Goal: Task Accomplishment & Management: Manage account settings

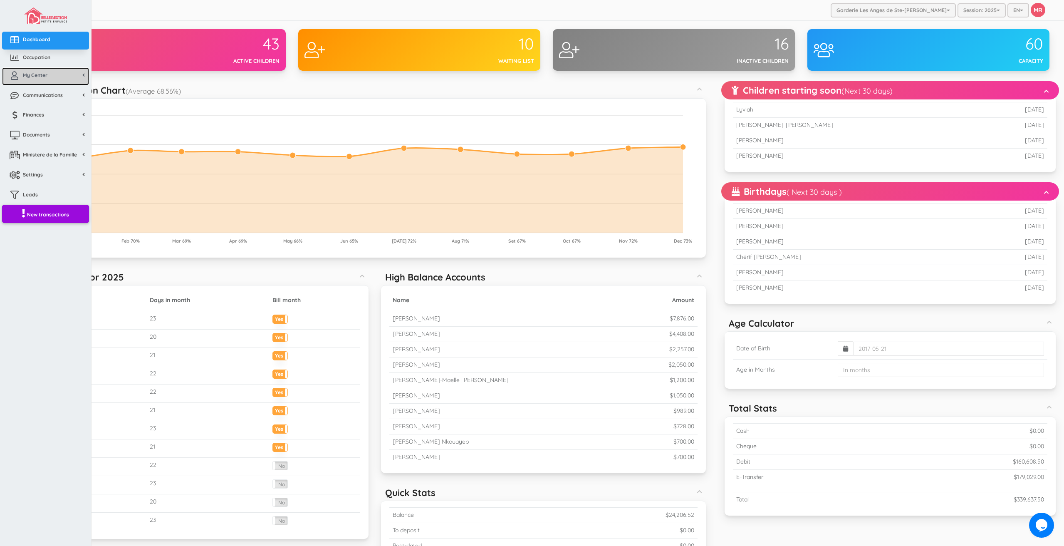
click at [17, 79] on icon at bounding box center [14, 76] width 17 height 8
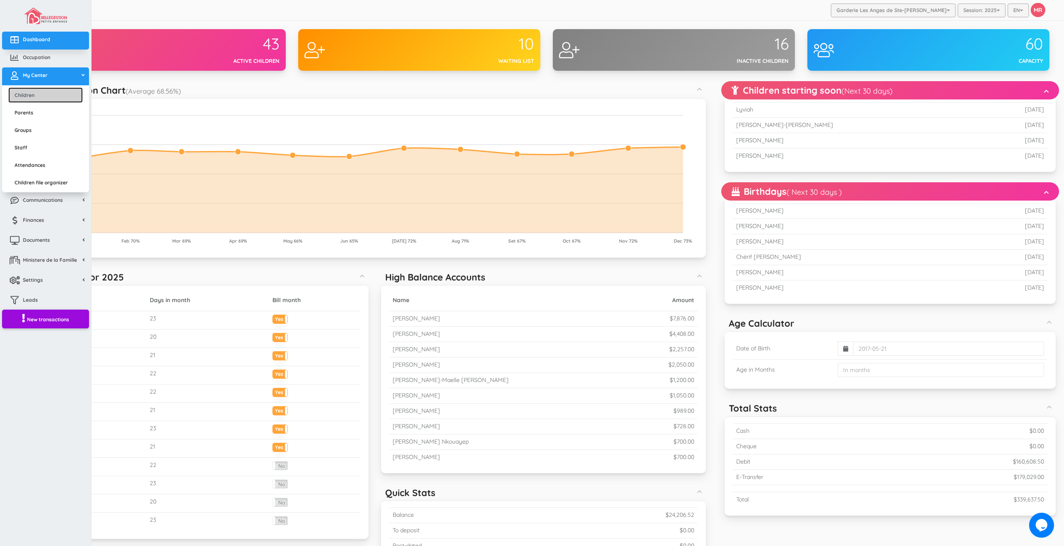
click at [28, 99] on link "Children" at bounding box center [45, 94] width 74 height 15
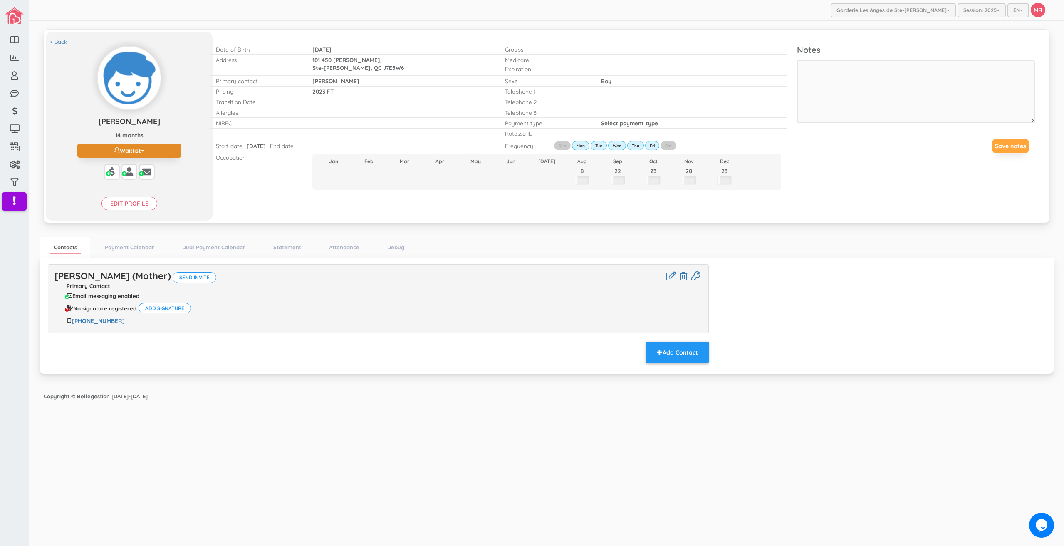
click at [136, 150] on button "Waitlist" at bounding box center [129, 151] width 104 height 14
click at [112, 168] on link "Active" at bounding box center [129, 166] width 124 height 13
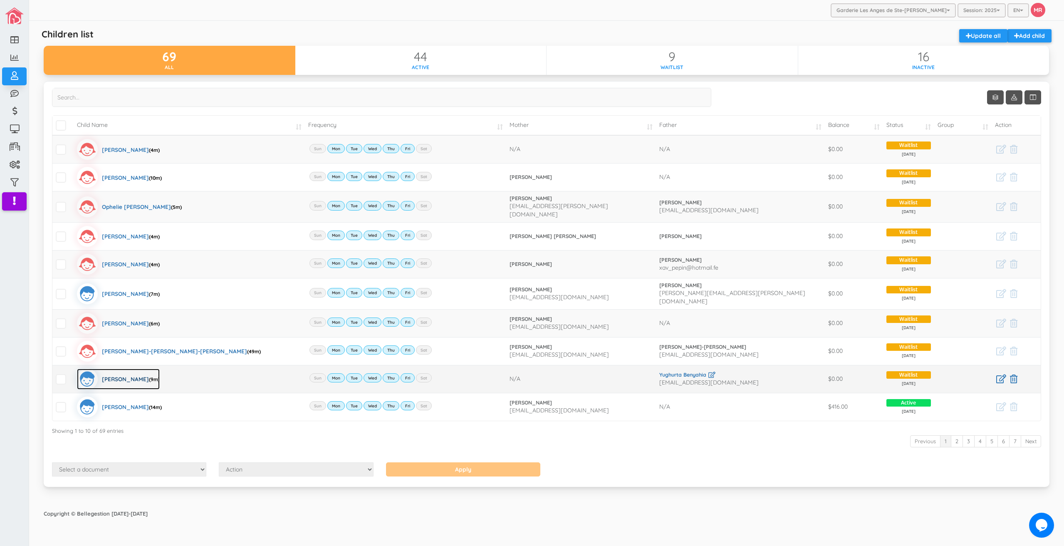
click at [133, 372] on div "Dylan Benyahia (9m)" at bounding box center [131, 379] width 58 height 21
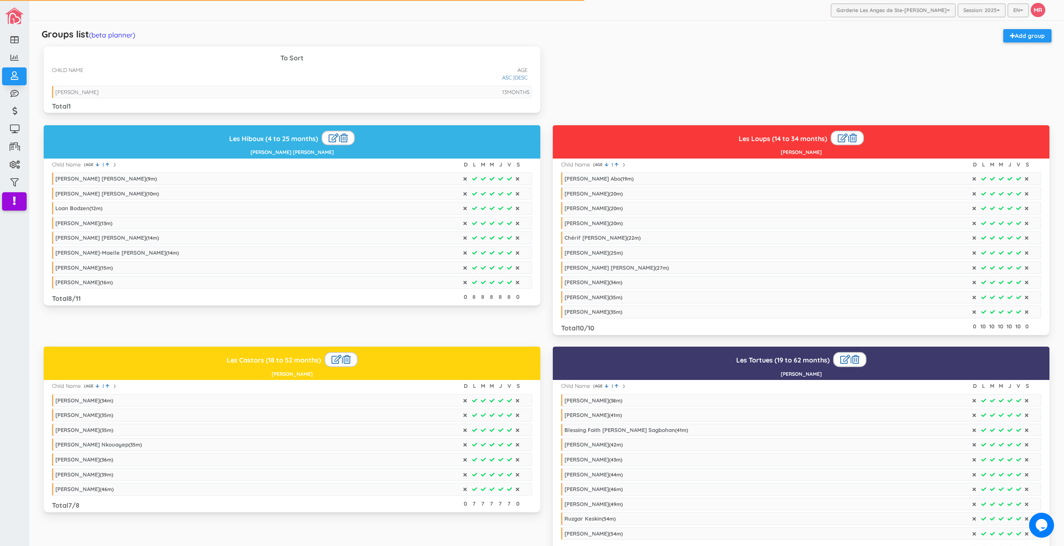
click at [125, 42] on div "Groups list (beta planner) Add group" at bounding box center [546, 37] width 1019 height 17
click at [125, 38] on link "(beta planner)" at bounding box center [112, 34] width 46 height 9
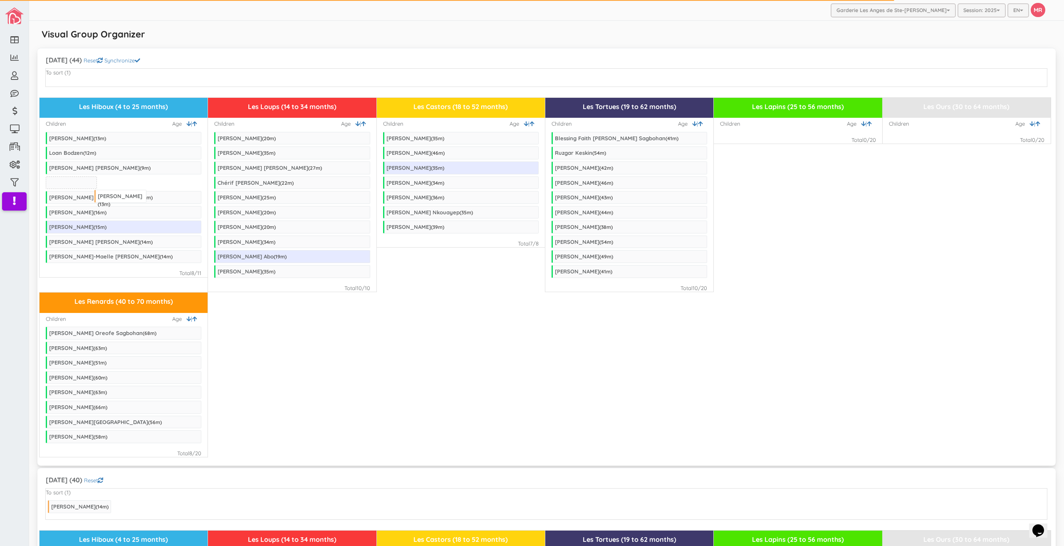
drag, startPoint x: 79, startPoint y: 86, endPoint x: 126, endPoint y: 196, distance: 119.0
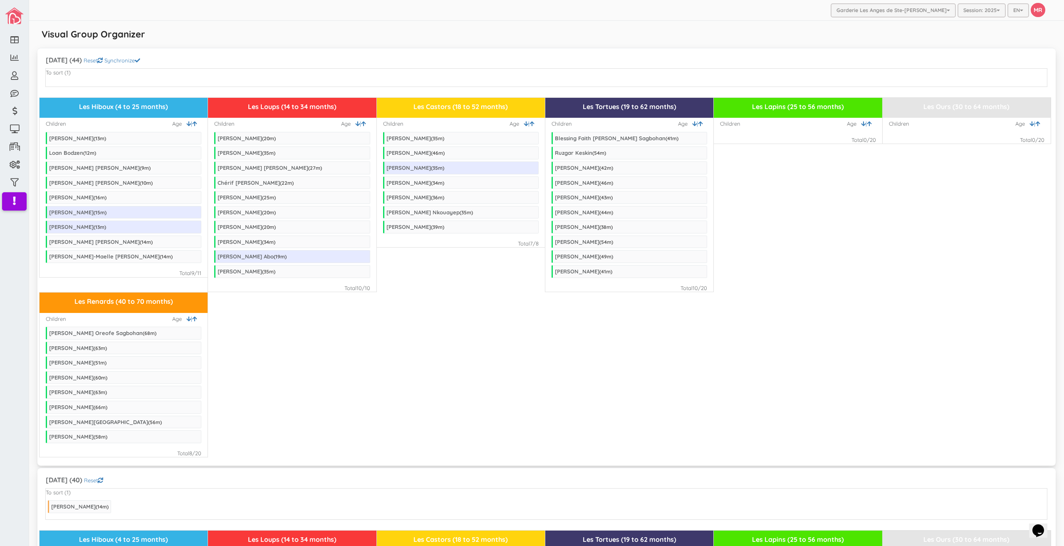
scroll to position [83, 0]
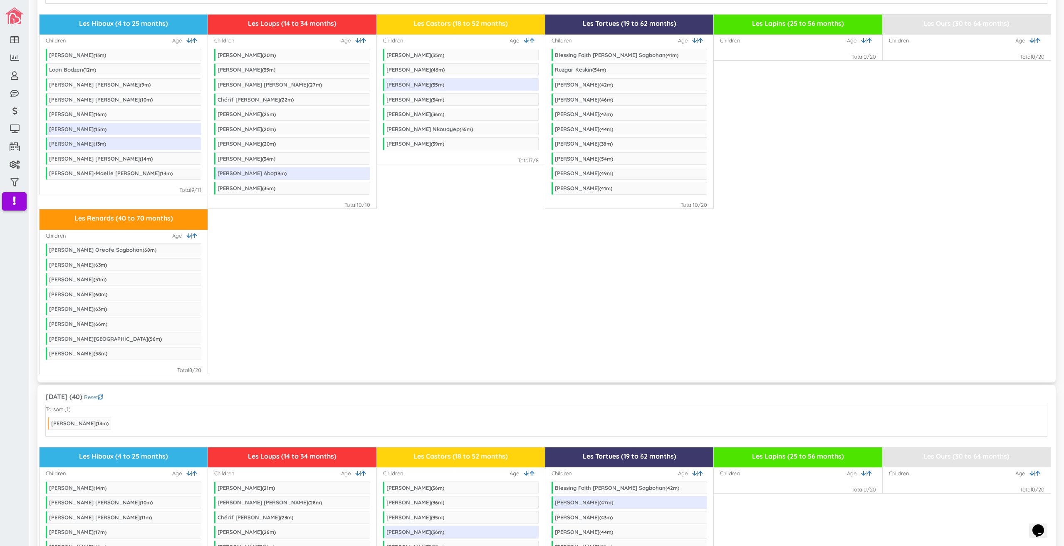
click at [431, 330] on div "Les Renards (40 to 70 months) Children | Age Eliakim Nahum Oreofe Sagbohan ( 68…" at bounding box center [547, 291] width 1015 height 165
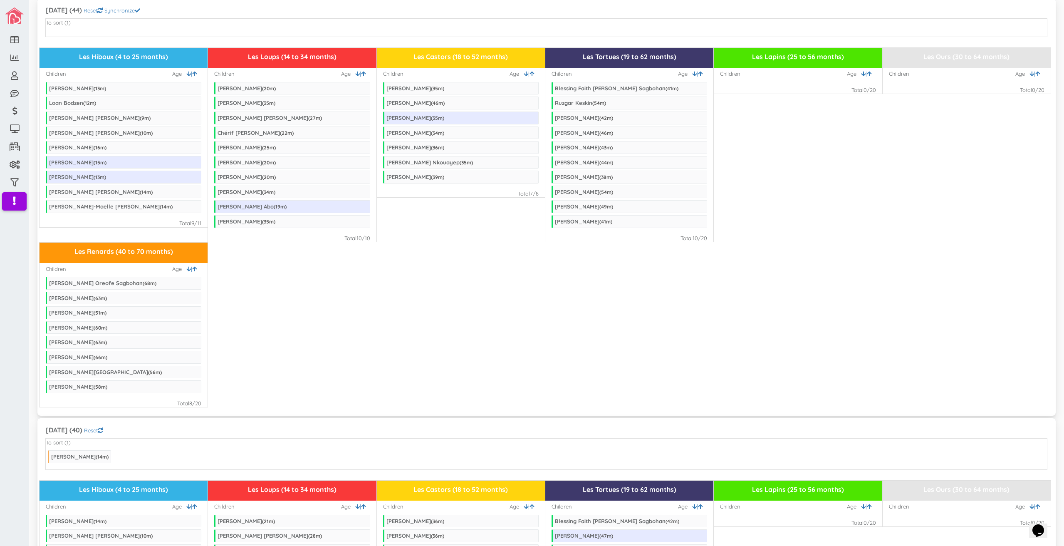
scroll to position [333, 0]
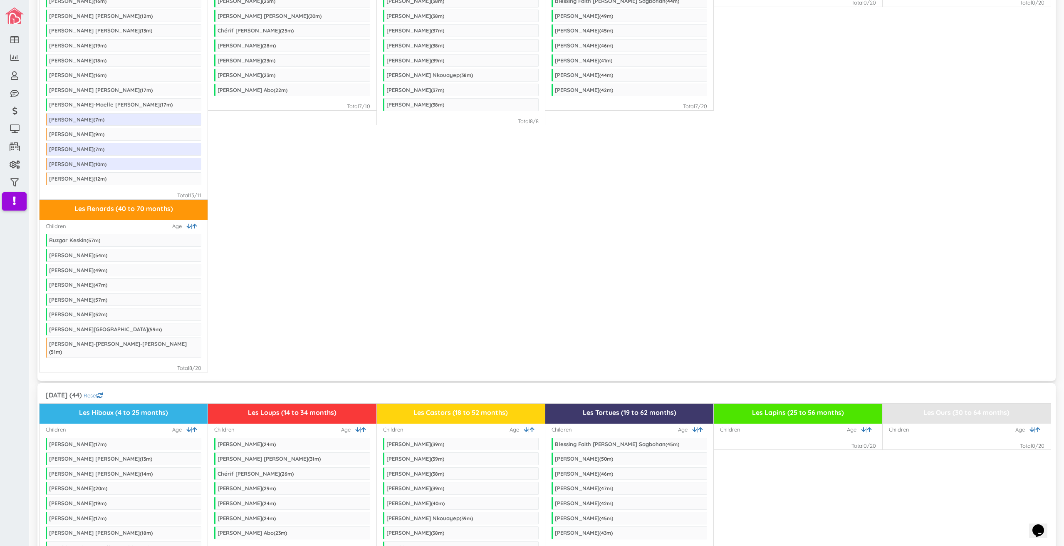
scroll to position [1292, 0]
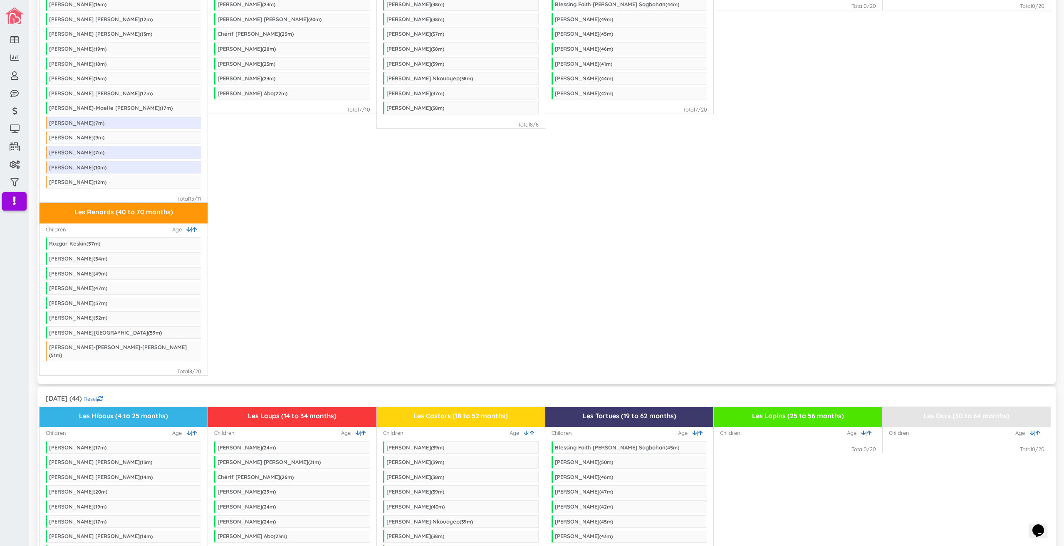
click at [460, 271] on div "Les Renards (40 to 70 months) Children | Age Ruzgar Keskin ( 57 m) Jeremie Quin…" at bounding box center [547, 289] width 1015 height 173
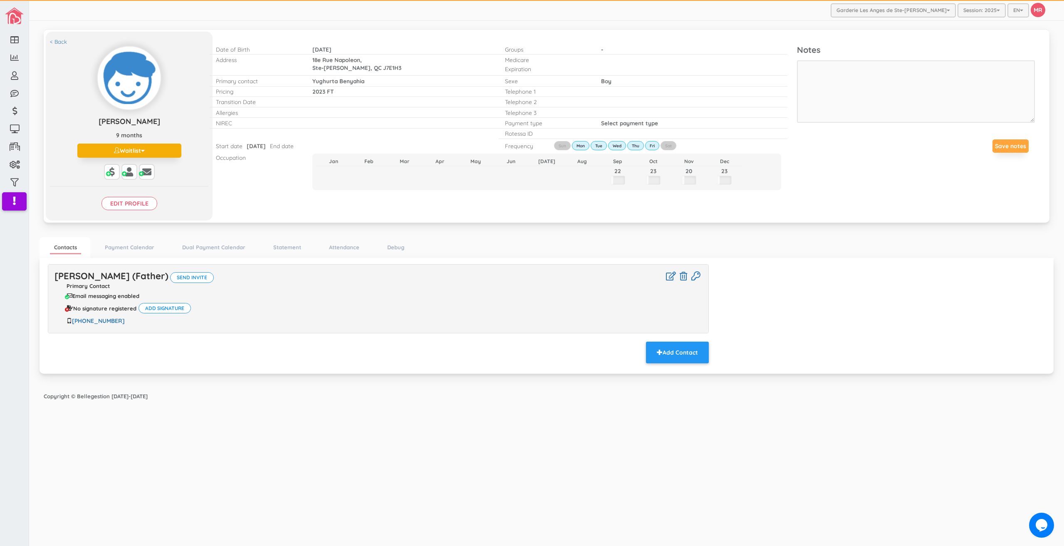
click at [343, 403] on div "Copyright © Bellegestion [DATE]-[DATE]" at bounding box center [546, 396] width 1023 height 16
click at [840, 477] on div "Garderie Les Anges de Ste-Therese Garderie Les Anges de Ste-Therese Garderie Le…" at bounding box center [546, 273] width 1035 height 546
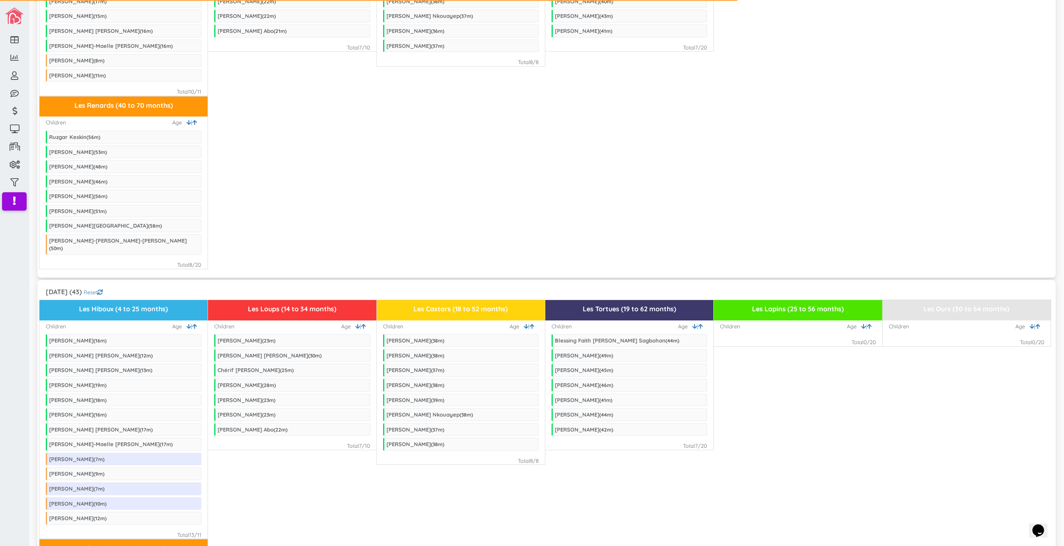
scroll to position [835, 0]
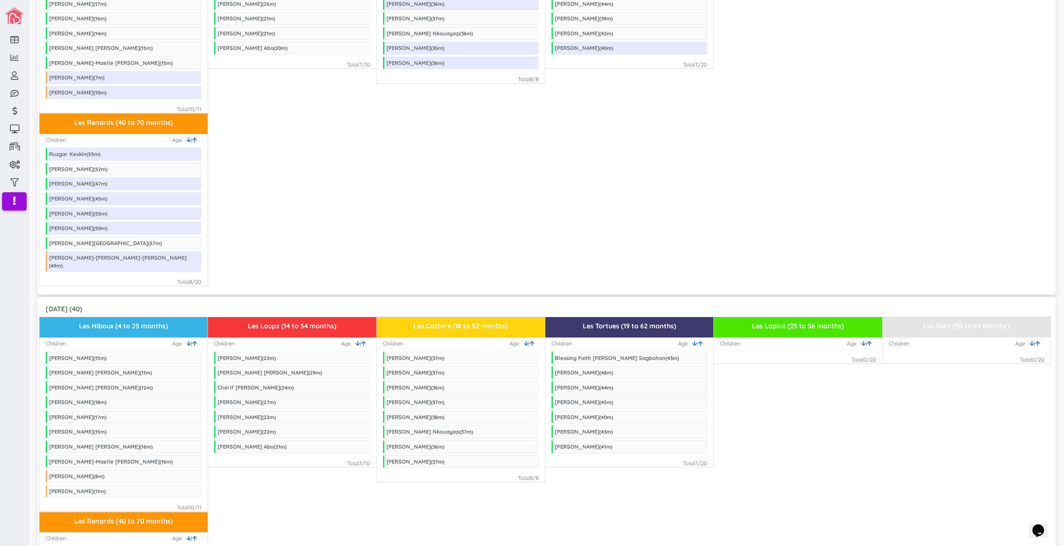
scroll to position [541, 0]
click at [604, 197] on div "Les Renards (40 to 70 months) Children | Age Ruzgar Keskin ( 55 m) Jeremie Quin…" at bounding box center [547, 199] width 1015 height 173
click at [567, 222] on div "Les Renards (40 to 70 months) Children | Age Ruzgar Keskin ( 55 m) Jeremie Quin…" at bounding box center [547, 199] width 1015 height 173
